Goal: Transaction & Acquisition: Purchase product/service

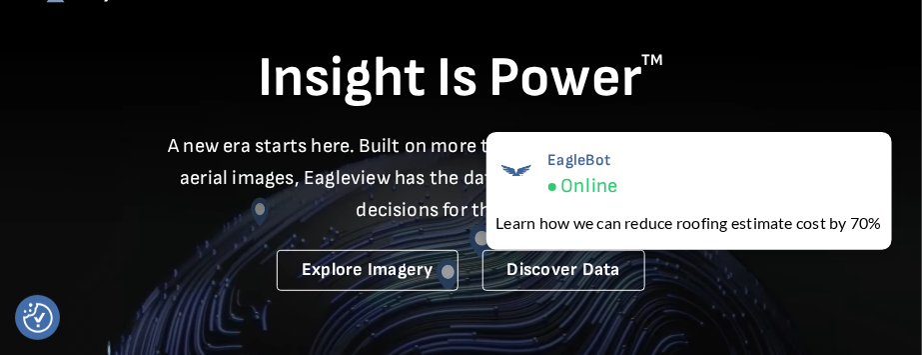
scroll to position [200, 0]
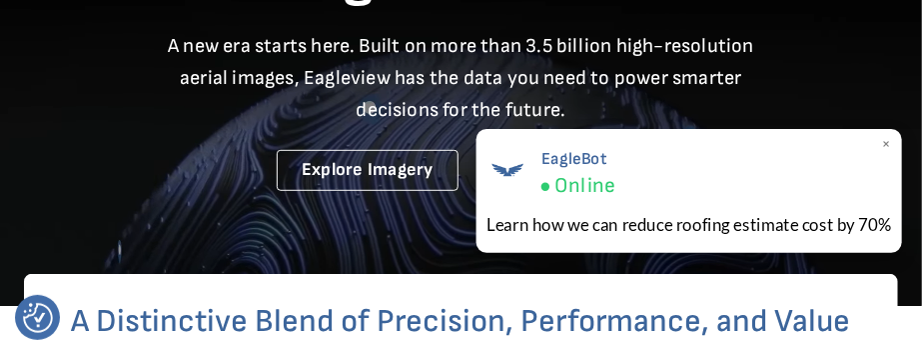
click at [885, 142] on span "×" at bounding box center [886, 144] width 11 height 21
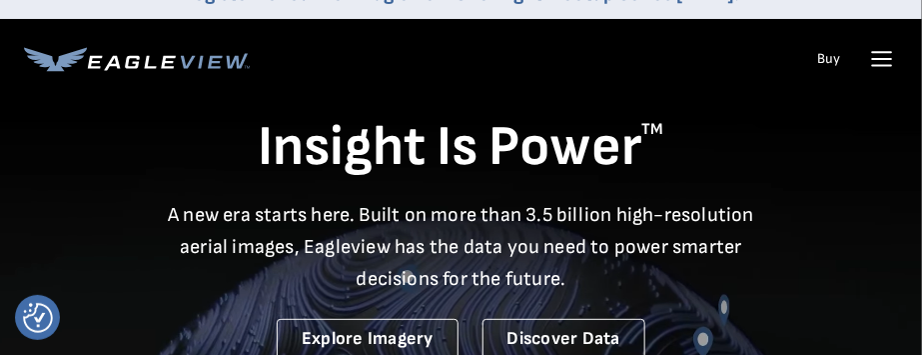
scroll to position [0, 0]
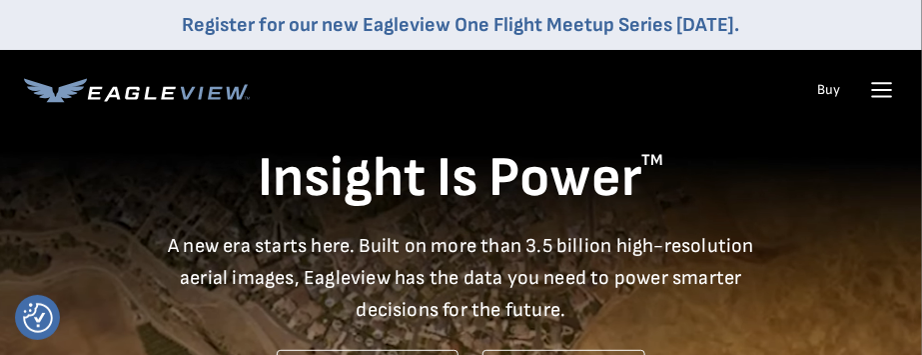
click at [884, 88] on icon at bounding box center [882, 90] width 32 height 32
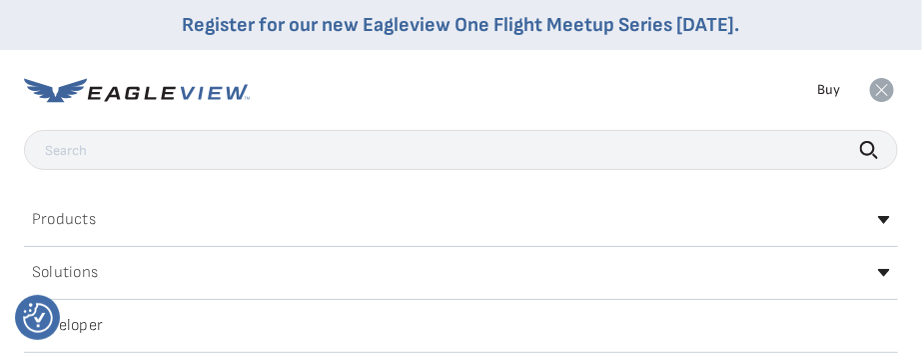
click at [128, 148] on input "text" at bounding box center [461, 150] width 874 height 40
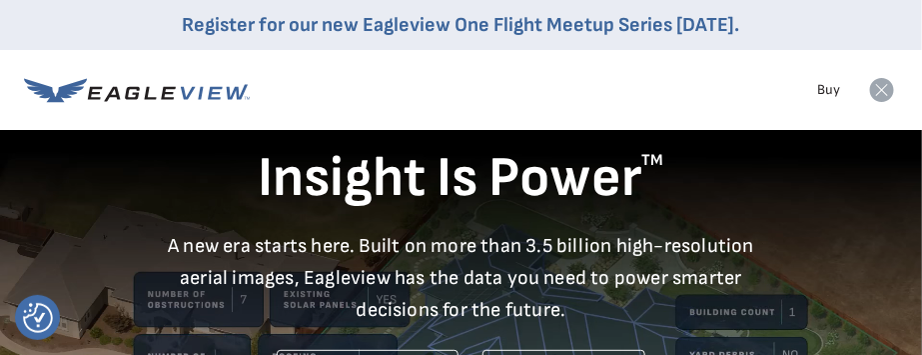
click at [886, 88] on icon at bounding box center [882, 90] width 24 height 24
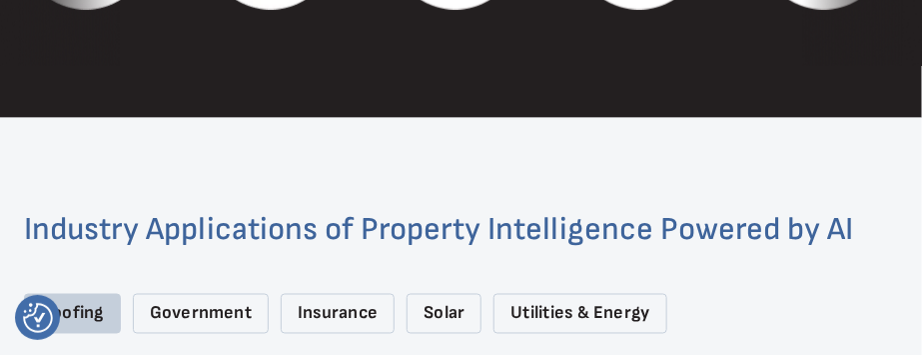
scroll to position [2598, 0]
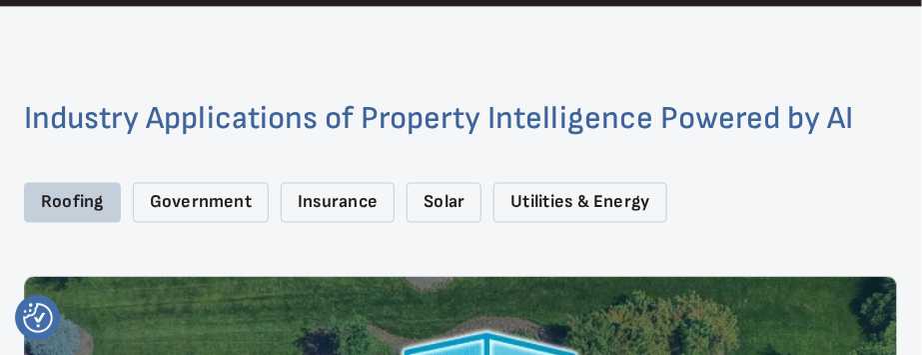
click at [74, 198] on div "Roofing" at bounding box center [72, 203] width 97 height 41
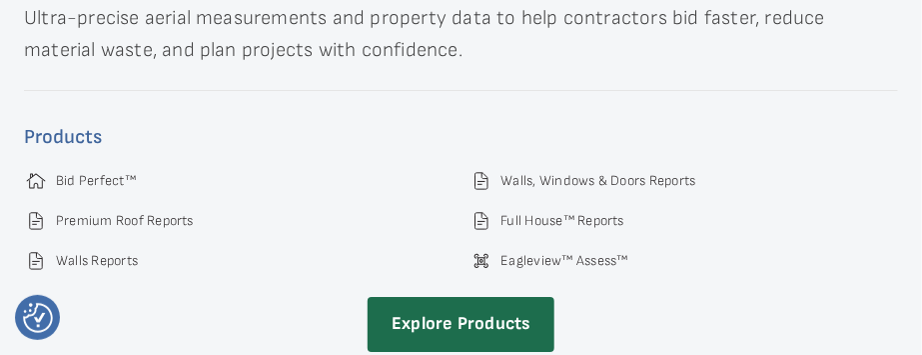
scroll to position [3598, 0]
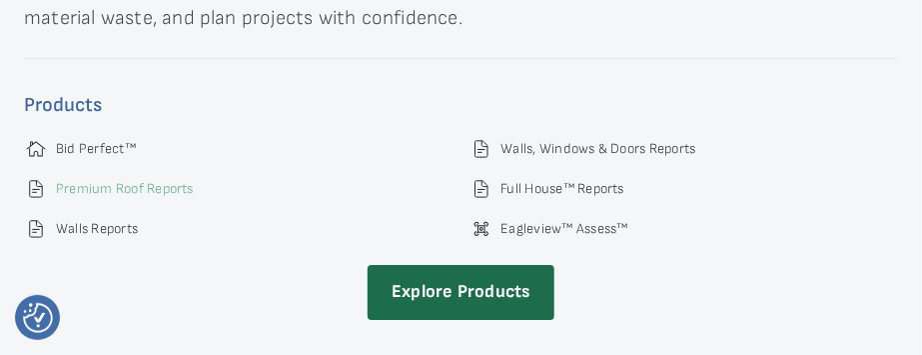
click at [90, 184] on link "Premium Roof Reports" at bounding box center [125, 189] width 138 height 18
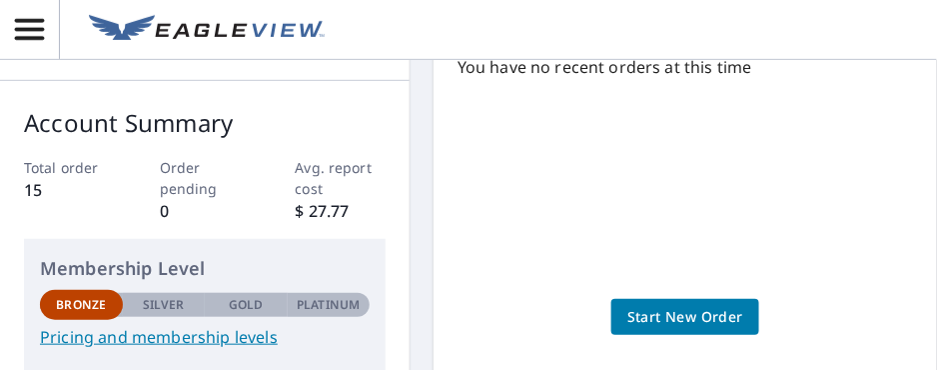
scroll to position [299, 0]
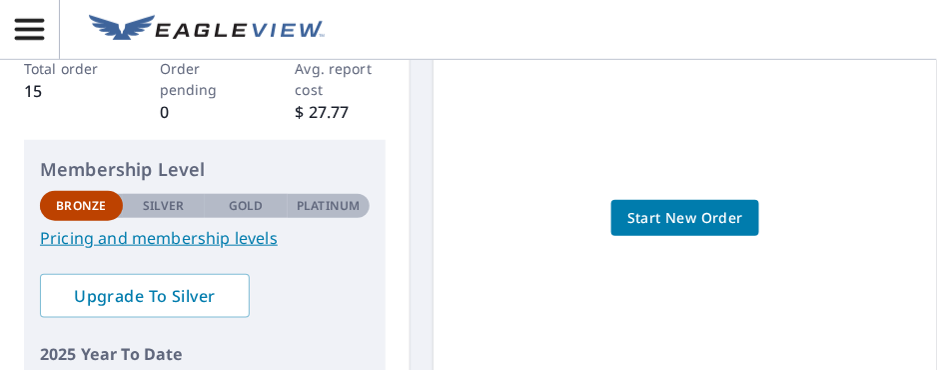
click at [689, 215] on span "Start New Order" at bounding box center [686, 218] width 116 height 25
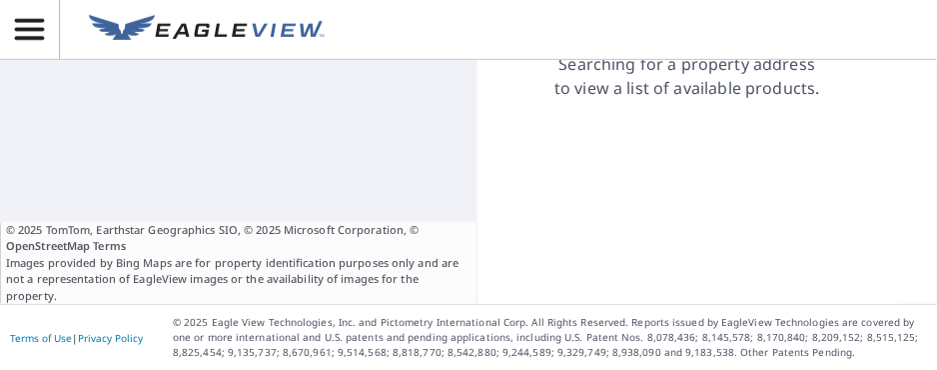
scroll to position [187, 0]
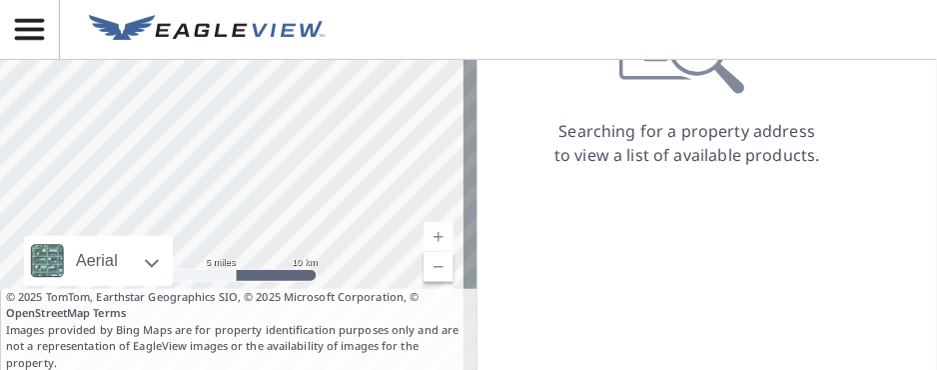
drag, startPoint x: 120, startPoint y: 164, endPoint x: 215, endPoint y: 163, distance: 94.9
click at [215, 163] on div at bounding box center [239, 161] width 478 height 420
drag, startPoint x: 333, startPoint y: 148, endPoint x: 498, endPoint y: 116, distance: 168.0
click at [498, 116] on div "Aerial Road A standard road map Aerial A detailed look from above Labels Labels…" at bounding box center [468, 161] width 937 height 420
drag, startPoint x: 301, startPoint y: 152, endPoint x: 472, endPoint y: 108, distance: 176.5
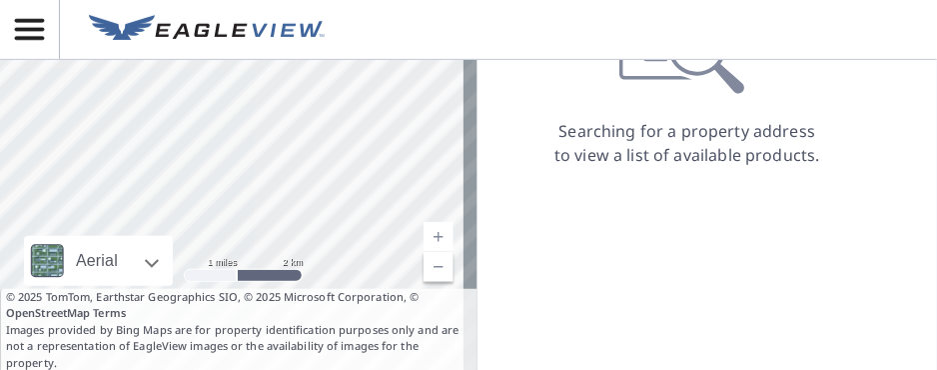
click at [469, 108] on div "Aerial Road A standard road map Aerial A detailed look from above Labels Labels…" at bounding box center [468, 161] width 937 height 420
click at [403, 103] on div at bounding box center [239, 161] width 478 height 420
drag, startPoint x: 130, startPoint y: 175, endPoint x: 367, endPoint y: 163, distance: 237.2
click at [367, 163] on div at bounding box center [239, 161] width 478 height 420
drag, startPoint x: 142, startPoint y: 143, endPoint x: 528, endPoint y: 186, distance: 388.1
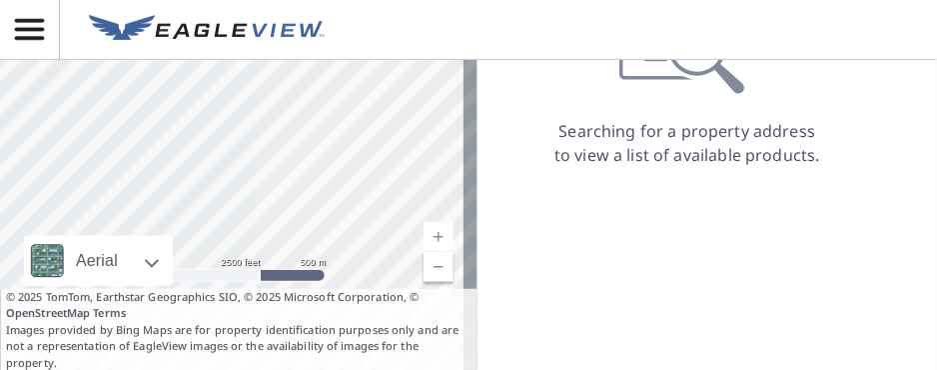
click at [528, 186] on div "Aerial Road A standard road map Aerial A detailed look from above Labels Labels…" at bounding box center [468, 161] width 937 height 420
drag, startPoint x: 237, startPoint y: 127, endPoint x: 348, endPoint y: 85, distance: 118.6
click at [348, 85] on div at bounding box center [239, 161] width 478 height 420
drag, startPoint x: 72, startPoint y: 177, endPoint x: 374, endPoint y: 134, distance: 304.9
click at [374, 134] on div at bounding box center [239, 161] width 478 height 420
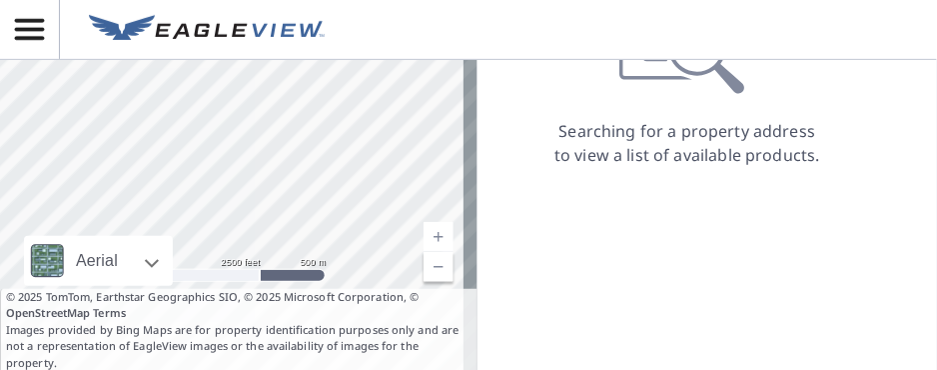
drag, startPoint x: 232, startPoint y: 100, endPoint x: 220, endPoint y: 154, distance: 55.3
click at [221, 142] on div at bounding box center [239, 161] width 478 height 420
drag, startPoint x: 392, startPoint y: 189, endPoint x: 218, endPoint y: 152, distance: 177.8
click at [209, 138] on div at bounding box center [239, 161] width 478 height 420
click at [252, 198] on div at bounding box center [239, 161] width 478 height 420
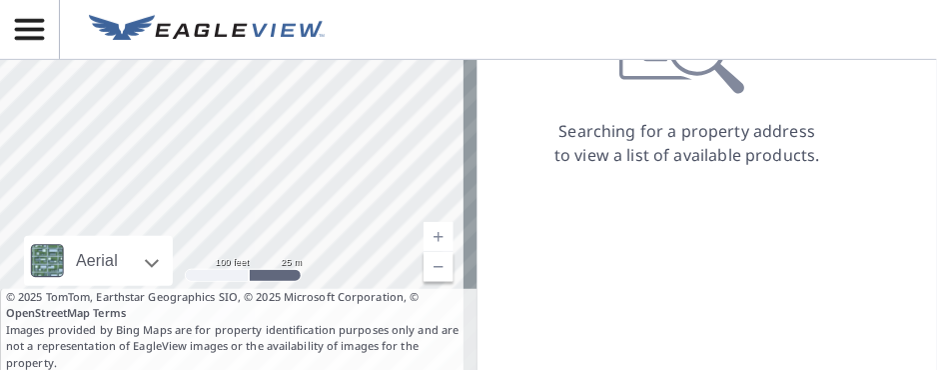
click at [253, 198] on div at bounding box center [239, 161] width 478 height 420
drag, startPoint x: 356, startPoint y: 233, endPoint x: 382, endPoint y: 207, distance: 36.7
click at [382, 207] on div at bounding box center [239, 161] width 478 height 420
click at [612, 141] on p "Searching for a property address to view a list of available products." at bounding box center [688, 143] width 268 height 48
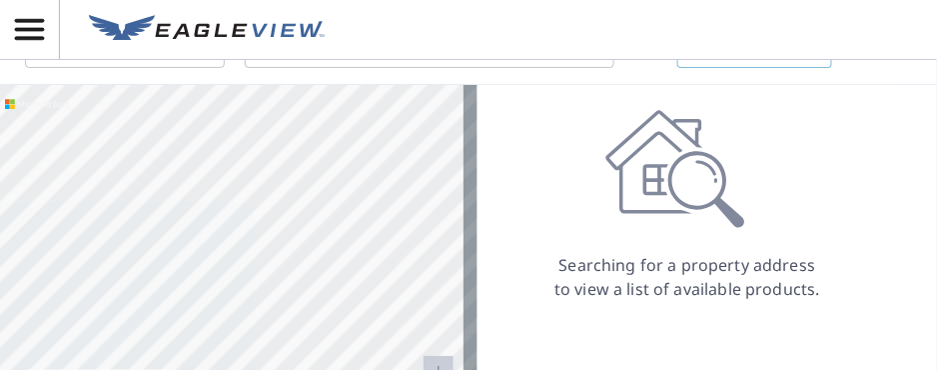
scroll to position [0, 0]
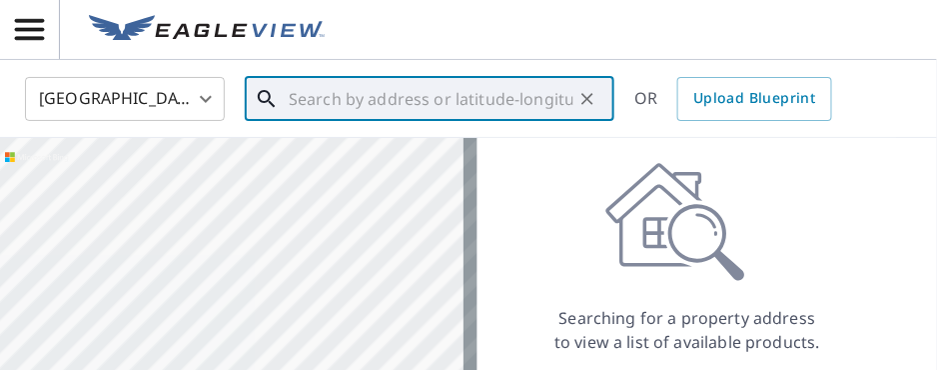
click at [309, 84] on input "text" at bounding box center [431, 99] width 285 height 56
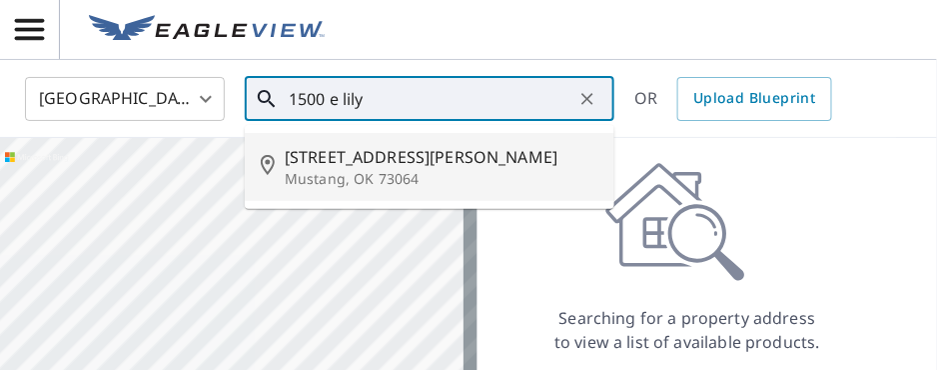
click at [337, 169] on p "Mustang, OK 73064" at bounding box center [442, 179] width 314 height 20
type input "1500 E Lily Ln Mustang, OK 73064"
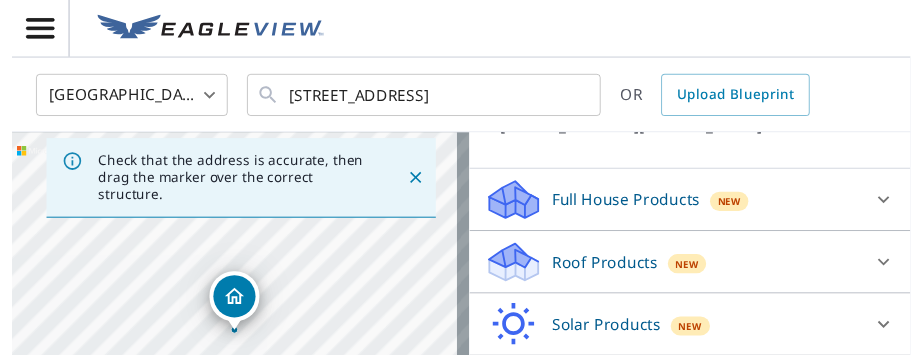
scroll to position [200, 0]
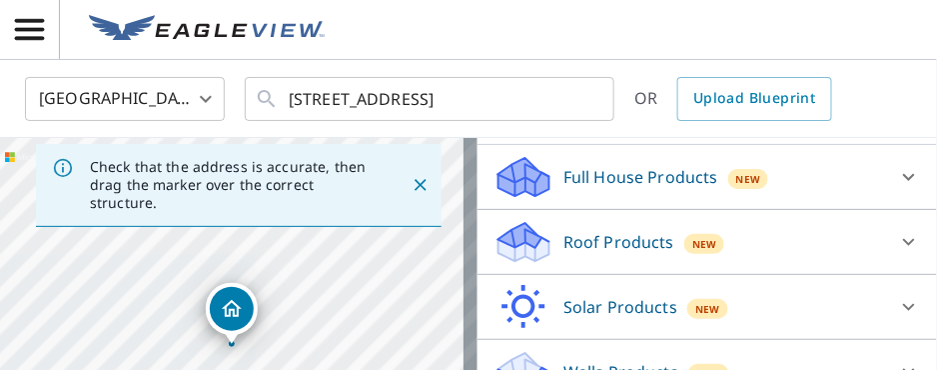
click at [590, 241] on p "Roof Products" at bounding box center [619, 242] width 111 height 24
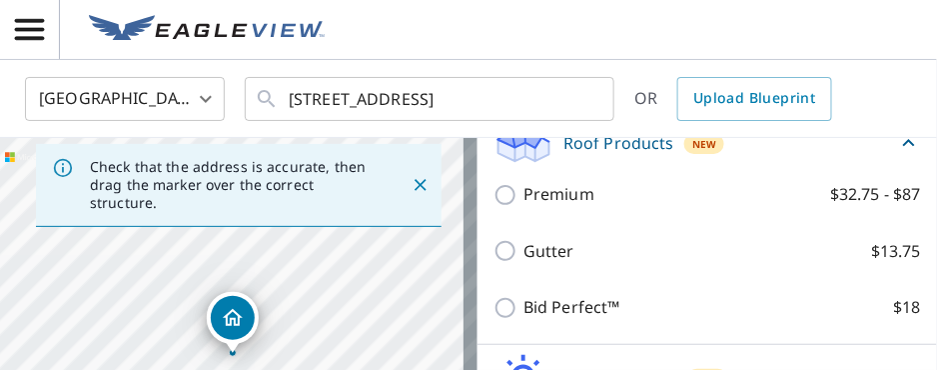
scroll to position [299, 0]
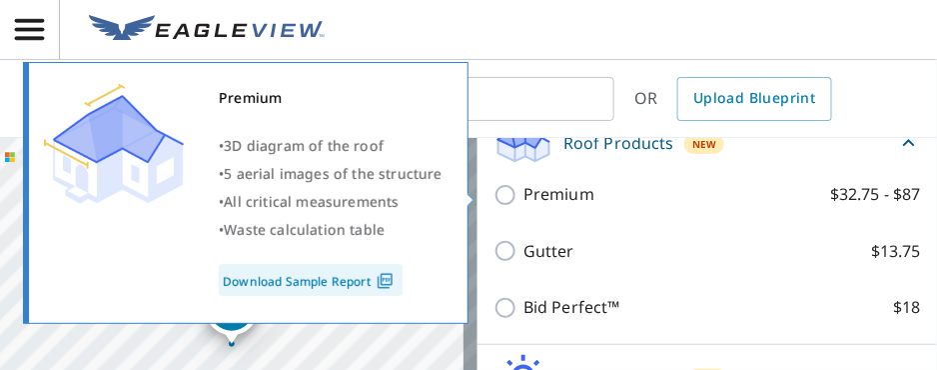
click at [494, 193] on input "Premium $32.75 - $87" at bounding box center [509, 195] width 30 height 24
checkbox input "true"
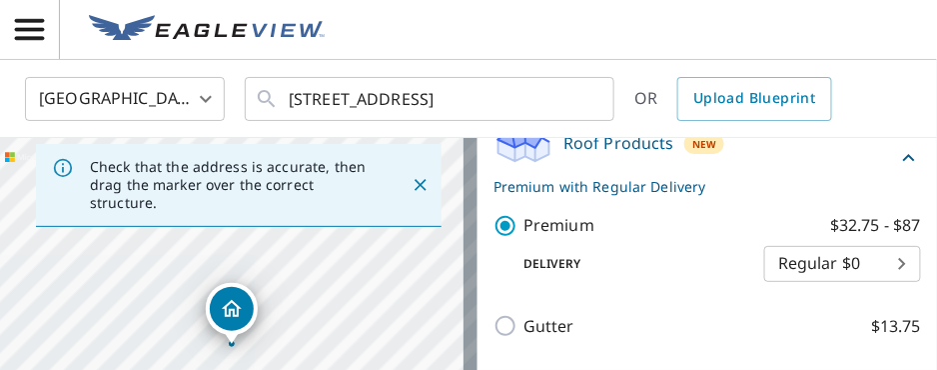
scroll to position [400, 0]
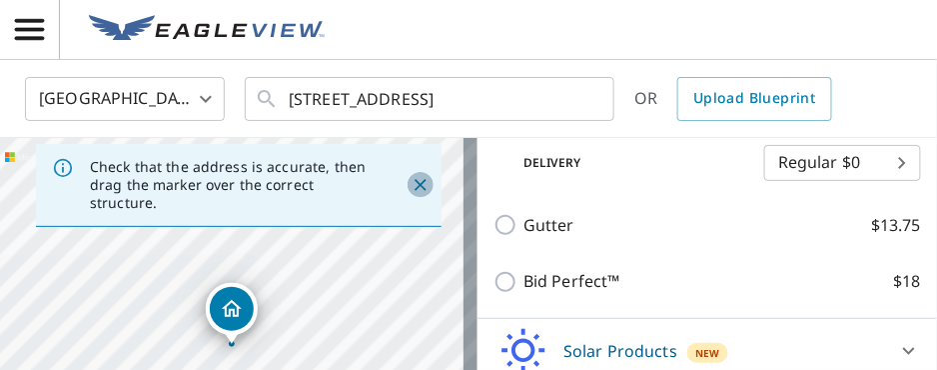
click at [411, 188] on icon "Close" at bounding box center [421, 185] width 20 height 20
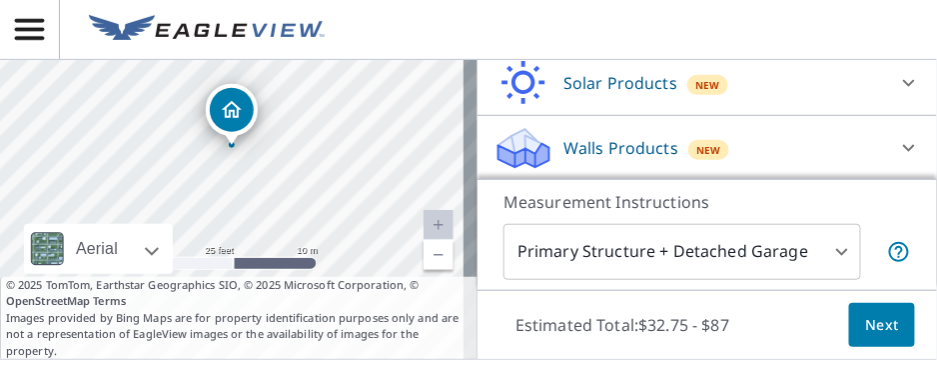
scroll to position [200, 0]
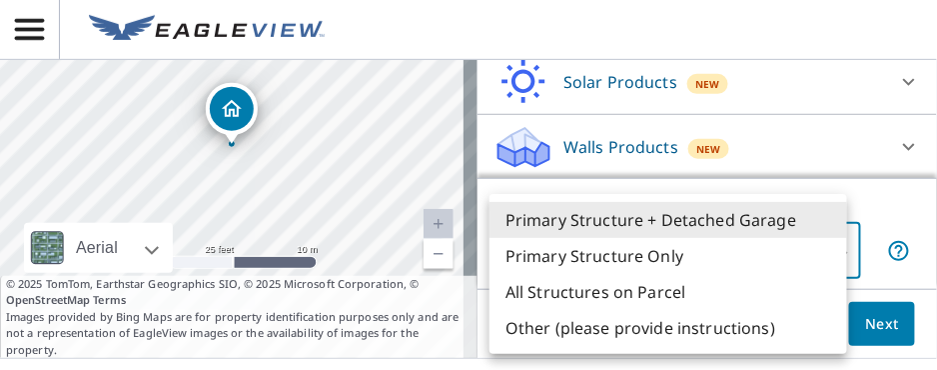
click at [823, 248] on body "LK LK United States US ​ 1500 E Lily Ln Mustang, OK 73064 ​ OR Upload Blueprint…" at bounding box center [468, 185] width 937 height 370
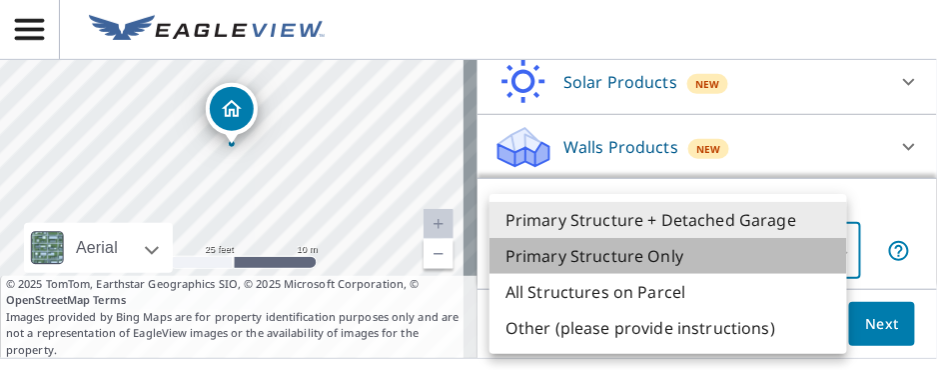
click at [633, 265] on li "Primary Structure Only" at bounding box center [669, 256] width 358 height 36
type input "2"
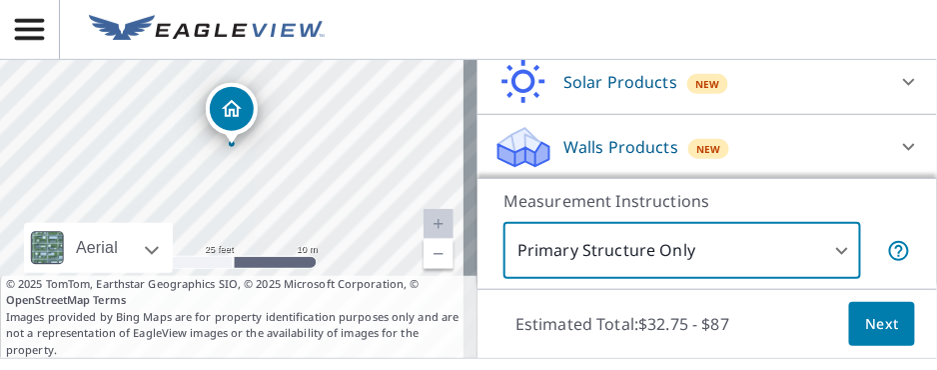
click at [865, 331] on span "Next" at bounding box center [882, 324] width 34 height 25
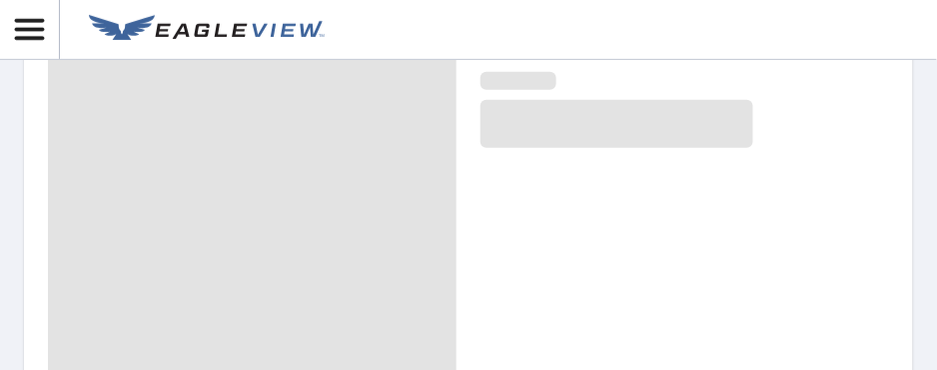
scroll to position [312, 0]
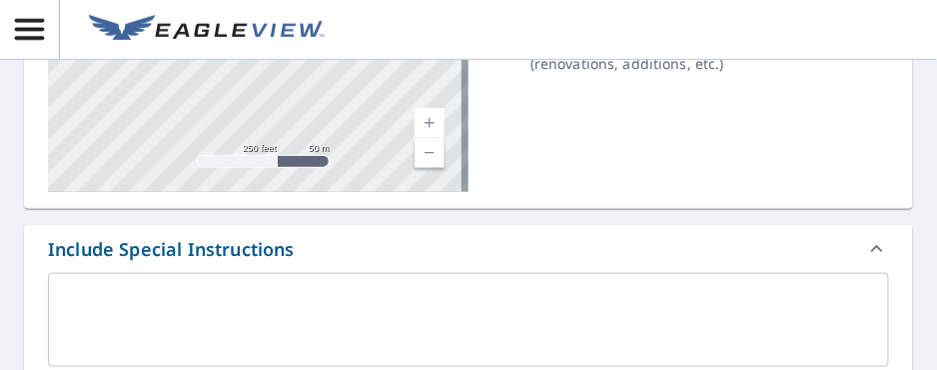
click at [102, 283] on div "x ​" at bounding box center [468, 320] width 841 height 94
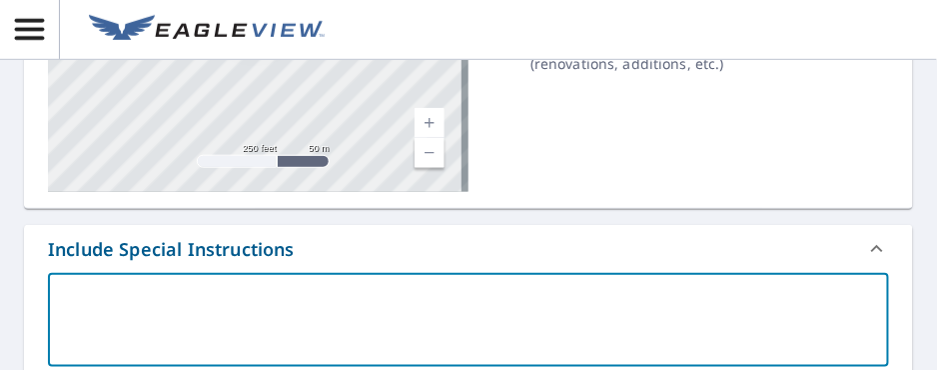
type textarea "g"
type textarea "x"
type textarea "ga"
type textarea "x"
type textarea "gar"
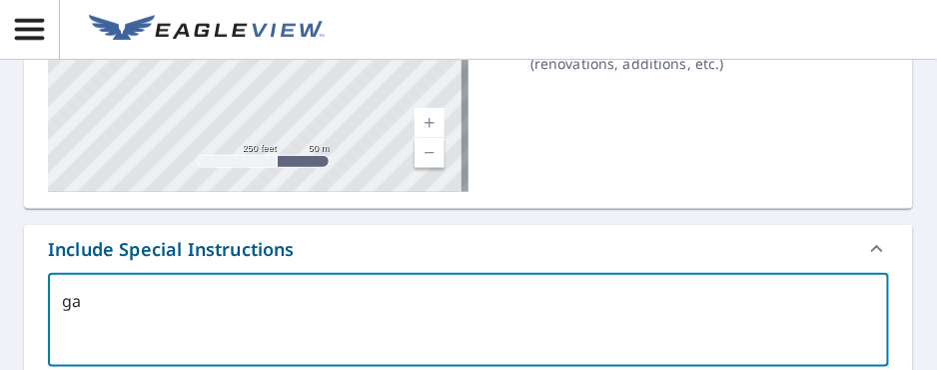
type textarea "x"
type textarea "gara"
type textarea "x"
type textarea "garag"
type textarea "x"
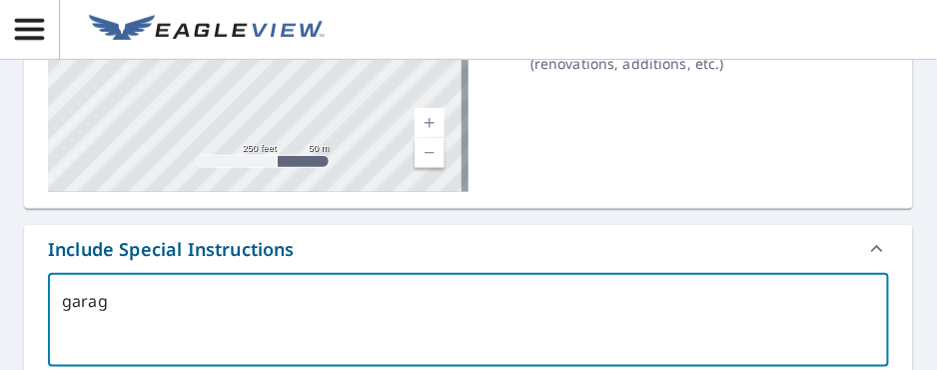
type textarea "garage"
type textarea "x"
type textarea "garage"
type textarea "x"
type textarea "garage i"
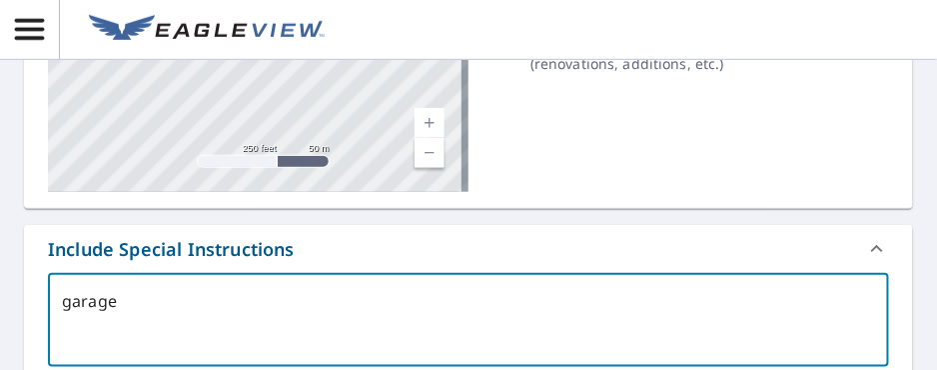
type textarea "x"
type textarea "garage is"
type textarea "x"
type textarea "garage is"
type textarea "x"
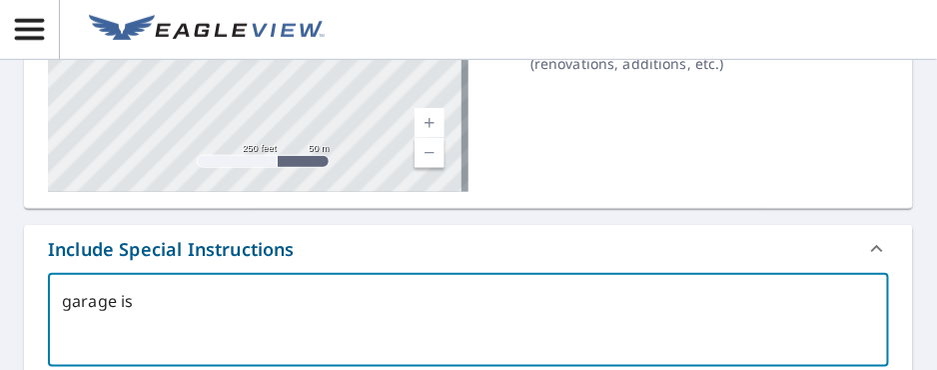
type textarea "garage is r"
type textarea "x"
type textarea "garage is ro"
type textarea "x"
type textarea "garage is rol"
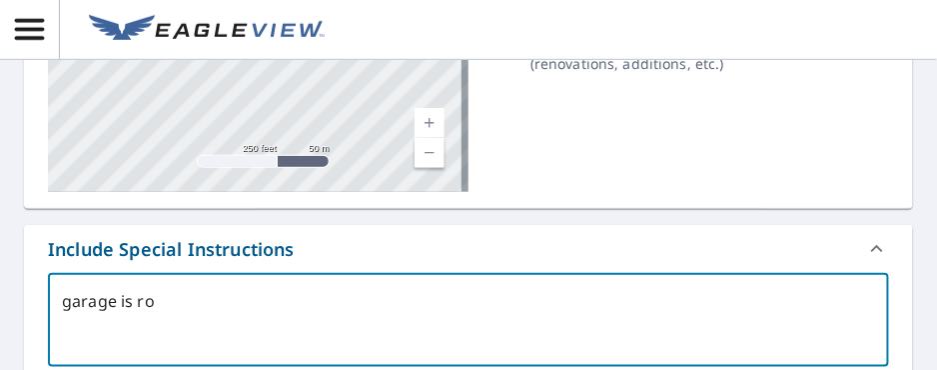
type textarea "x"
type textarea "garage is roll"
type textarea "x"
type textarea "garage is rolle"
type textarea "x"
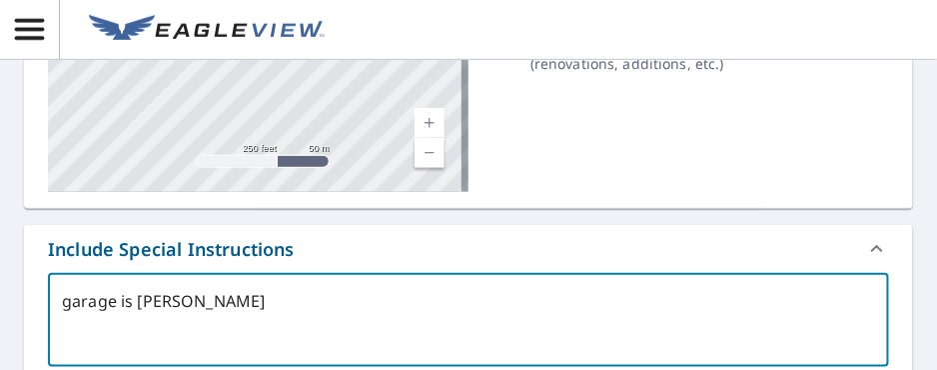
type textarea "garage is rolled"
type textarea "x"
type textarea "garage is rolled"
type textarea "x"
type textarea "garage is rolled r"
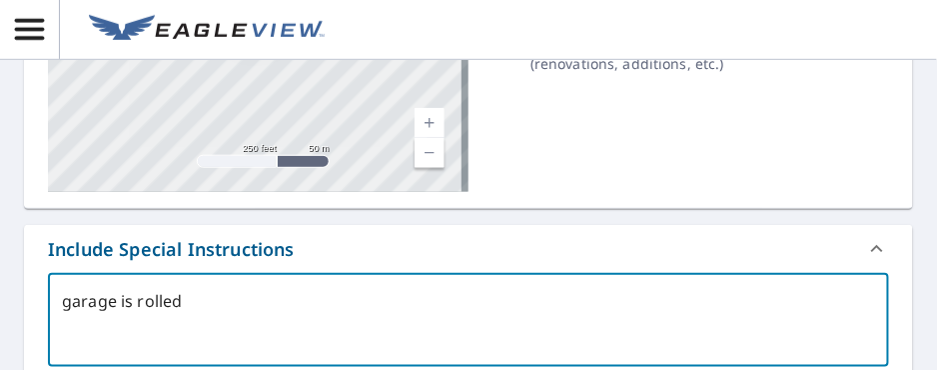
type textarea "x"
type textarea "garage is rolled ro"
type textarea "x"
type textarea "garage is rolled roo"
type textarea "x"
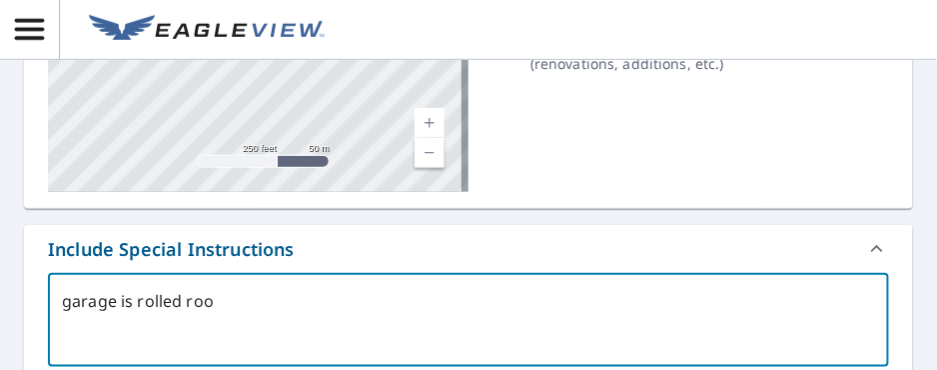
type textarea "garage is rolled roof"
type textarea "x"
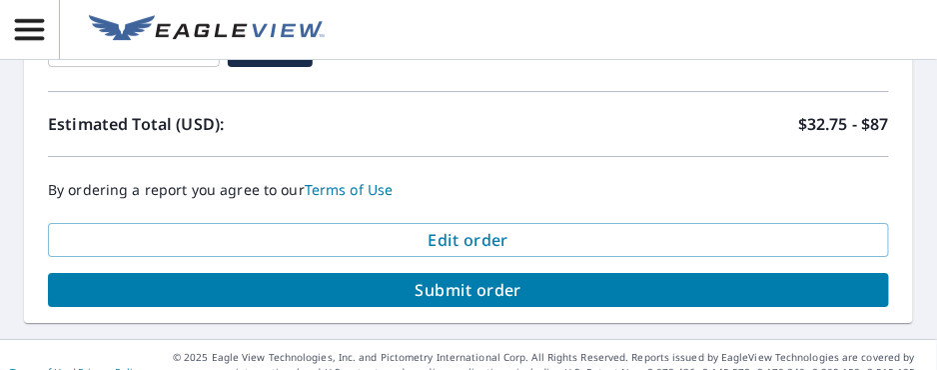
scroll to position [1401, 0]
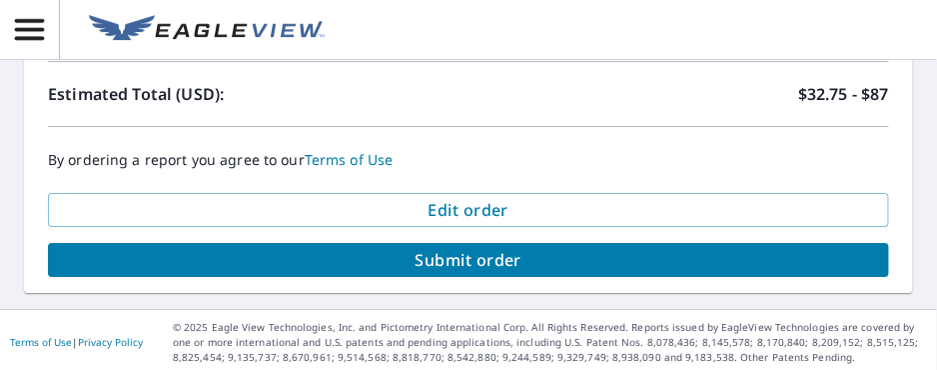
type textarea "garage is rolled roof"
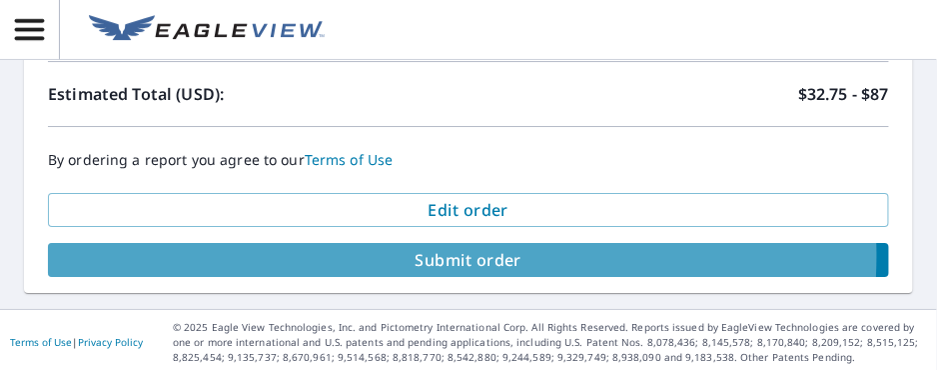
click at [462, 251] on span "Submit order" at bounding box center [469, 260] width 810 height 22
type textarea "x"
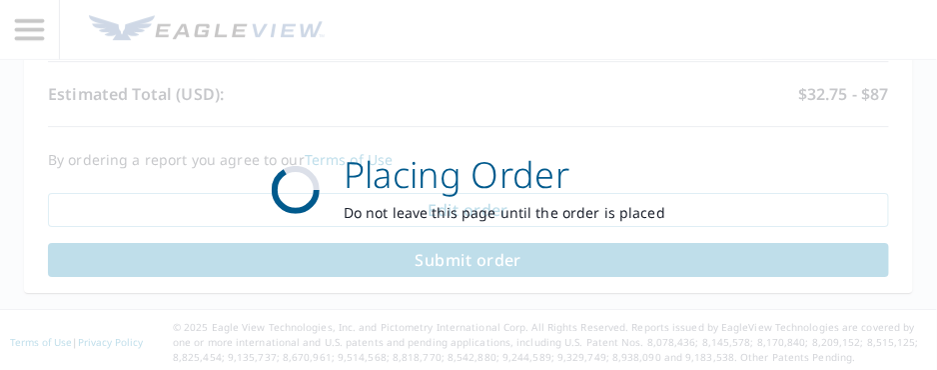
scroll to position [1253, 0]
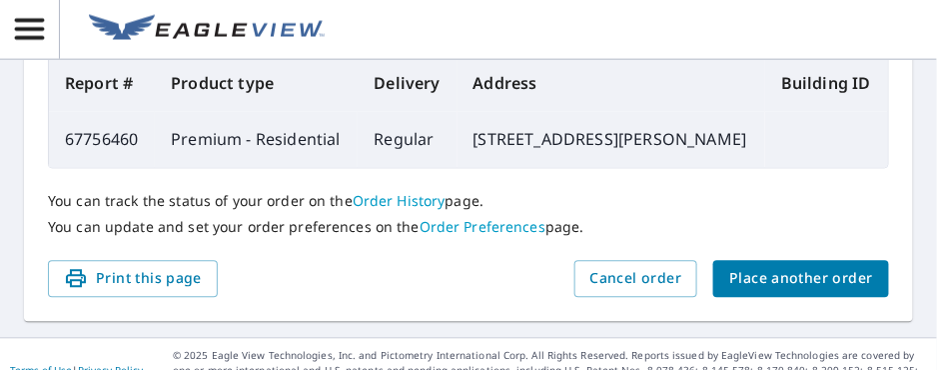
scroll to position [806, 0]
